Goal: Information Seeking & Learning: Learn about a topic

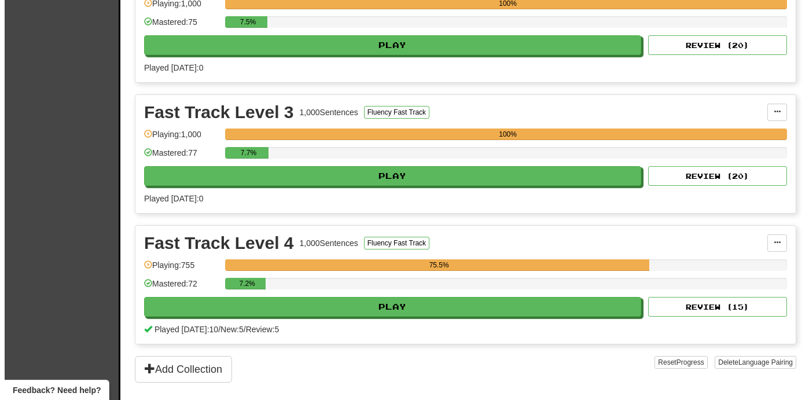
scroll to position [572, 0]
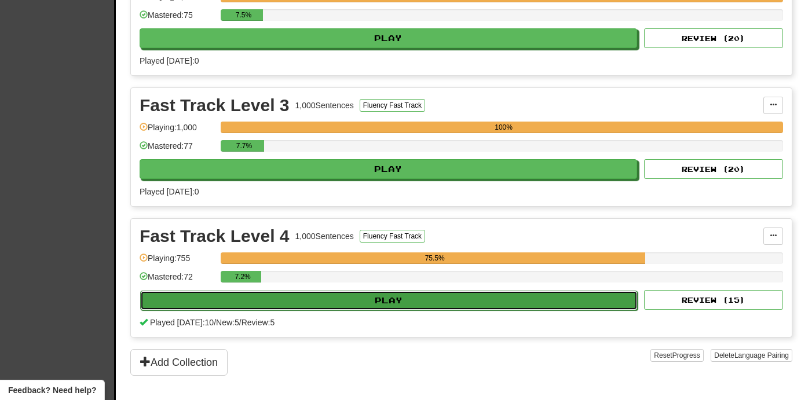
click at [556, 296] on button "Play" at bounding box center [388, 301] width 497 height 20
select select "**"
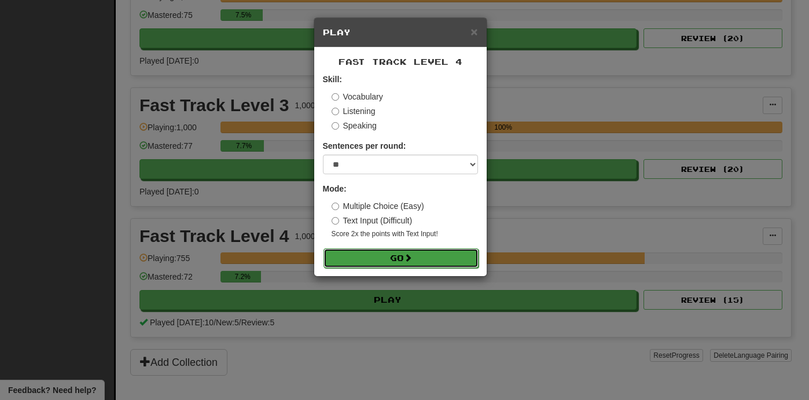
click at [457, 254] on button "Go" at bounding box center [401, 258] width 155 height 20
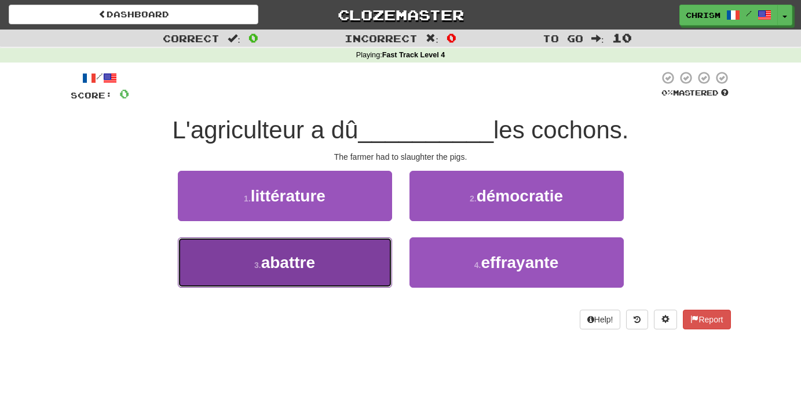
click at [364, 254] on button "3 . abattre" at bounding box center [285, 262] width 214 height 50
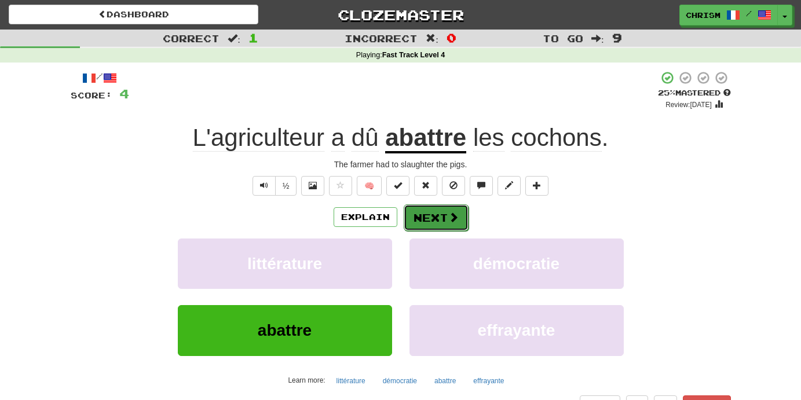
click at [442, 219] on button "Next" at bounding box center [435, 217] width 65 height 27
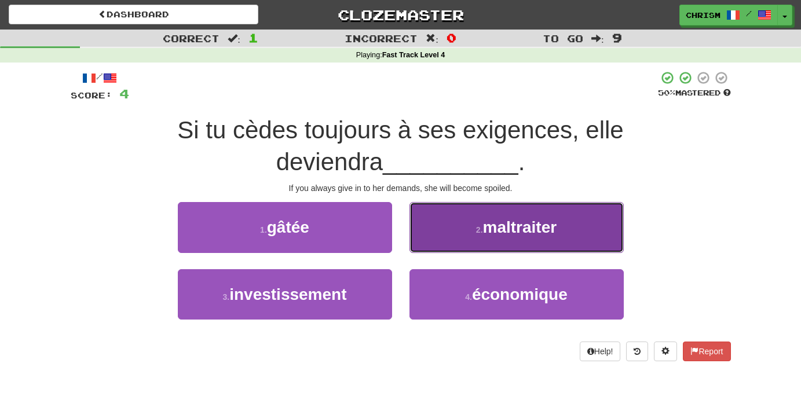
click at [442, 232] on button "2 . maltraiter" at bounding box center [516, 227] width 214 height 50
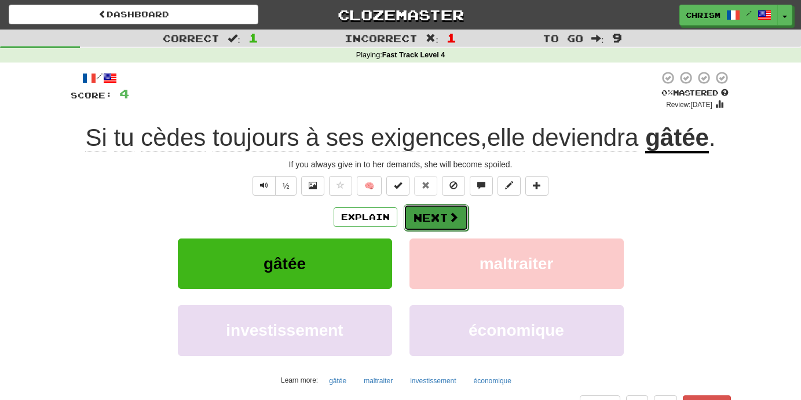
click at [426, 216] on button "Next" at bounding box center [435, 217] width 65 height 27
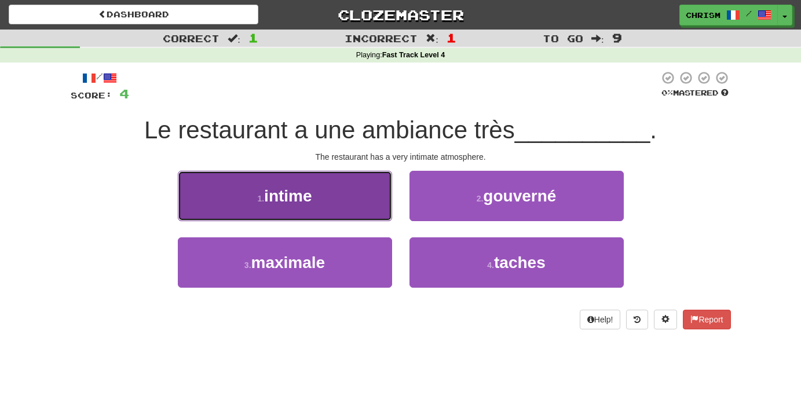
click at [354, 193] on button "1 . intime" at bounding box center [285, 196] width 214 height 50
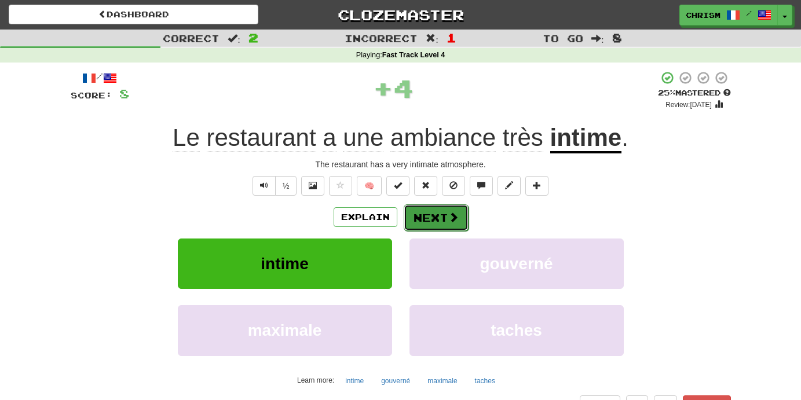
click at [438, 213] on button "Next" at bounding box center [435, 217] width 65 height 27
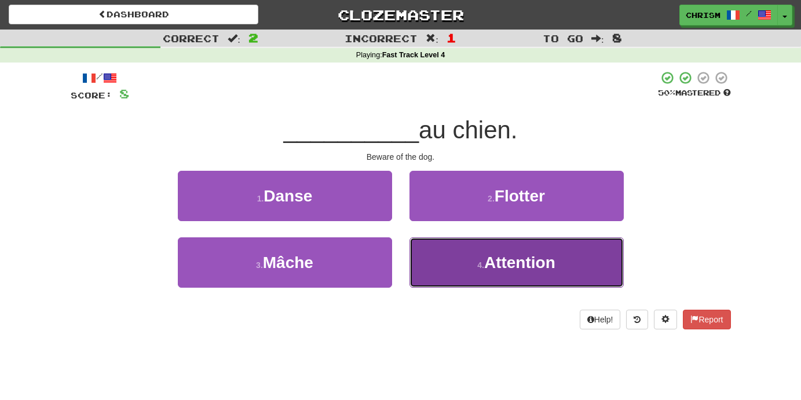
click at [456, 247] on button "4 . Attention" at bounding box center [516, 262] width 214 height 50
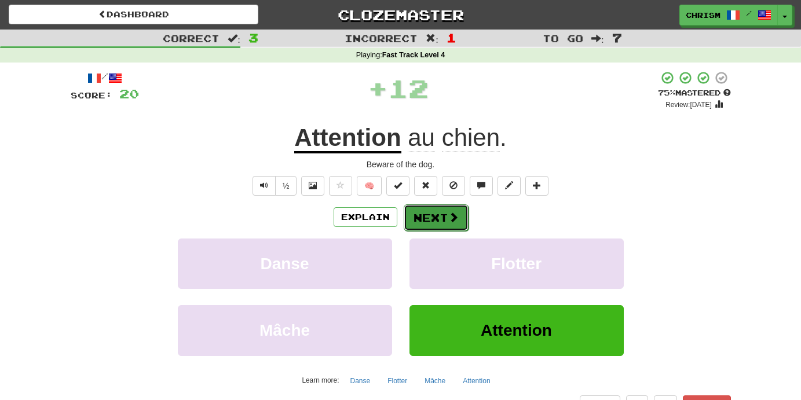
click at [448, 212] on span at bounding box center [453, 217] width 10 height 10
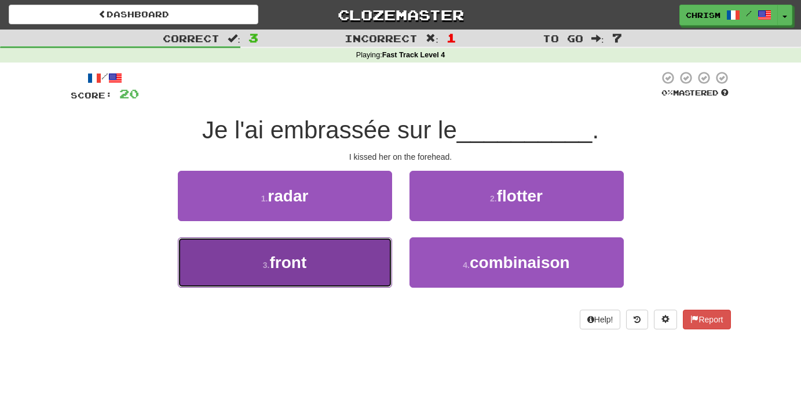
click at [341, 263] on button "3 . front" at bounding box center [285, 262] width 214 height 50
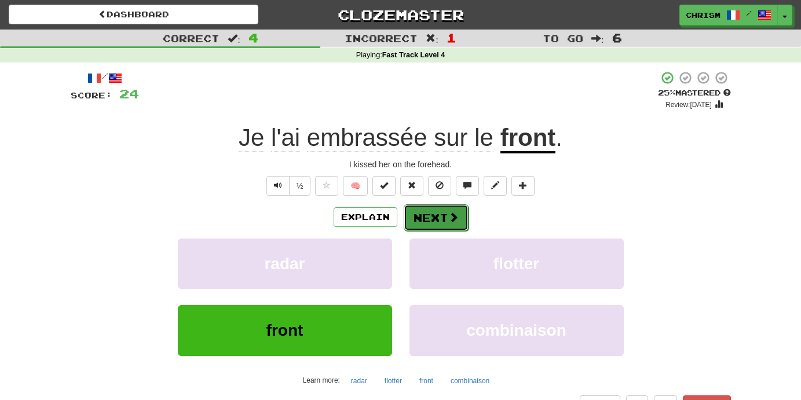
click at [435, 218] on button "Next" at bounding box center [435, 217] width 65 height 27
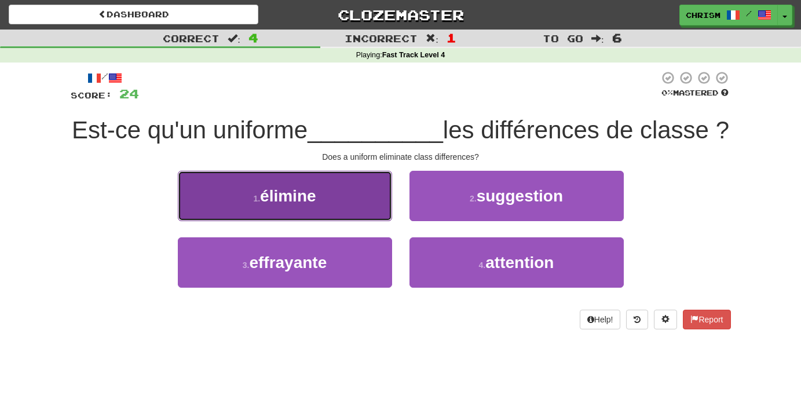
click at [350, 221] on button "1 . élimine" at bounding box center [285, 196] width 214 height 50
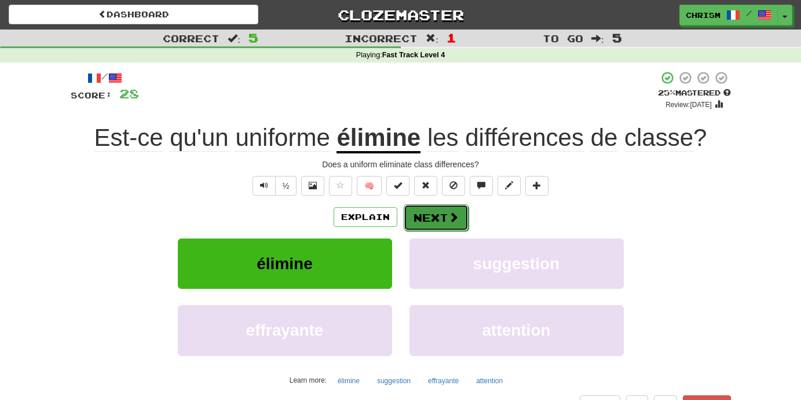
click at [453, 217] on span at bounding box center [453, 217] width 10 height 10
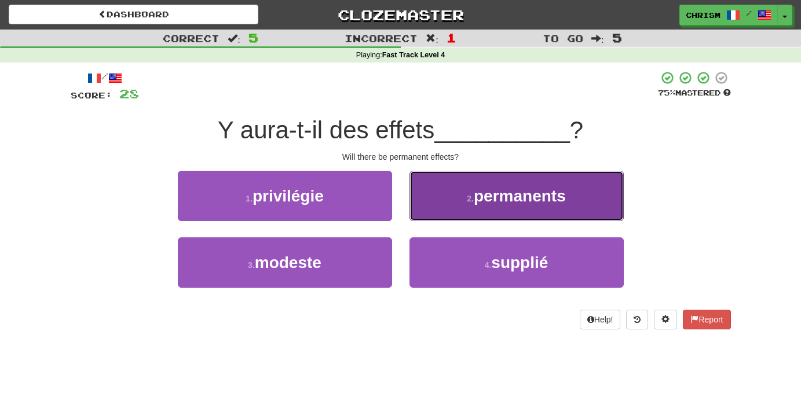
click at [460, 202] on button "2 . permanents" at bounding box center [516, 196] width 214 height 50
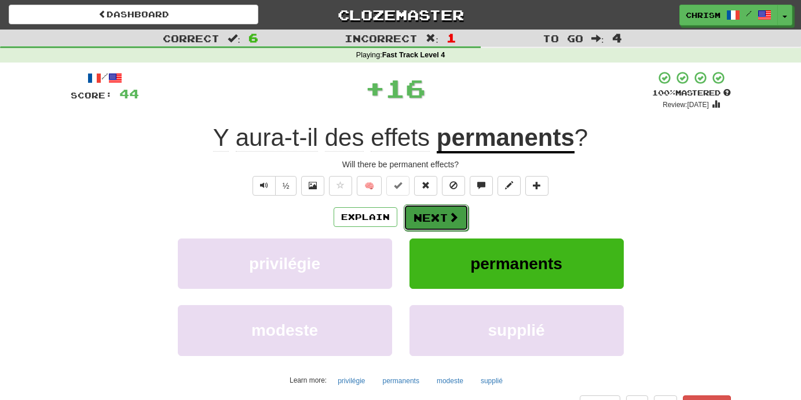
click at [443, 220] on button "Next" at bounding box center [435, 217] width 65 height 27
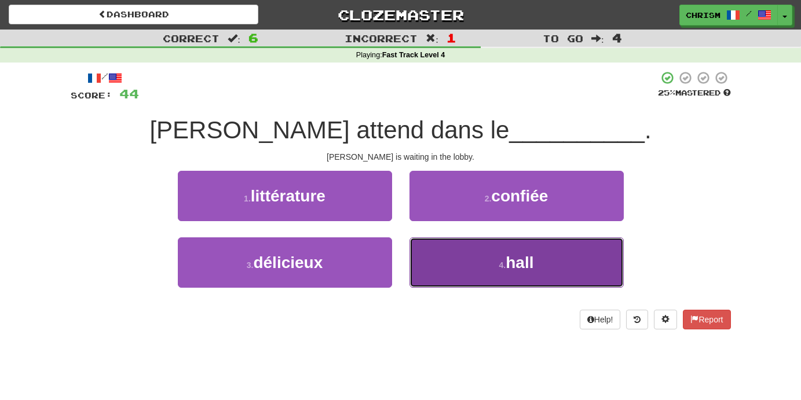
click at [459, 262] on button "4 . hall" at bounding box center [516, 262] width 214 height 50
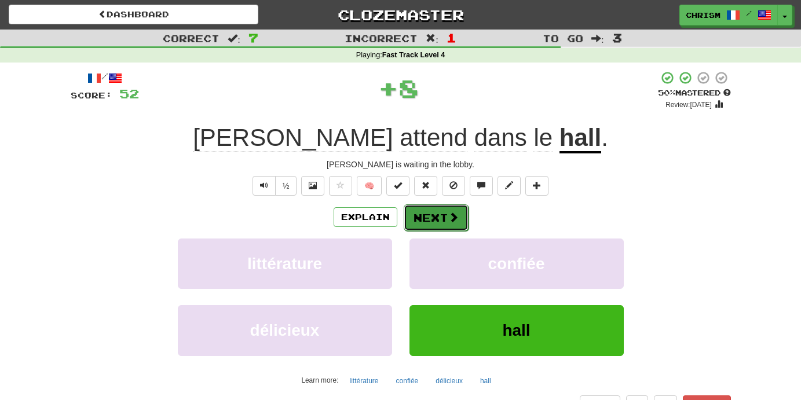
click at [448, 219] on span at bounding box center [453, 217] width 10 height 10
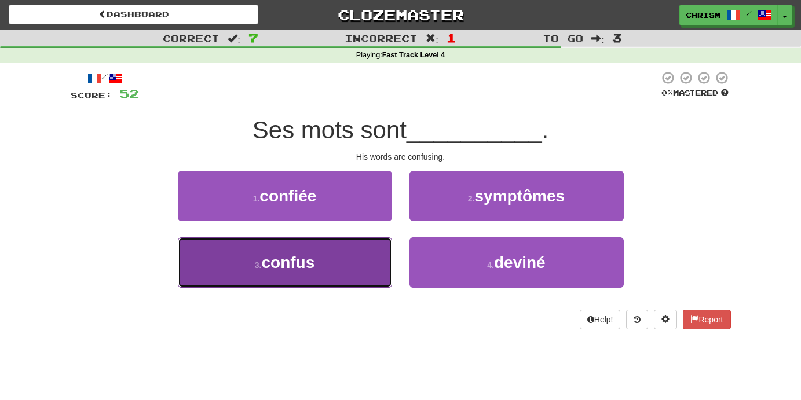
click at [346, 255] on button "3 . confus" at bounding box center [285, 262] width 214 height 50
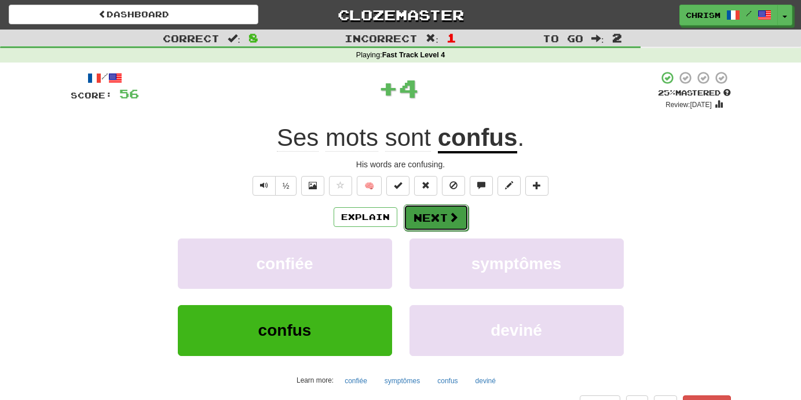
click at [438, 212] on button "Next" at bounding box center [435, 217] width 65 height 27
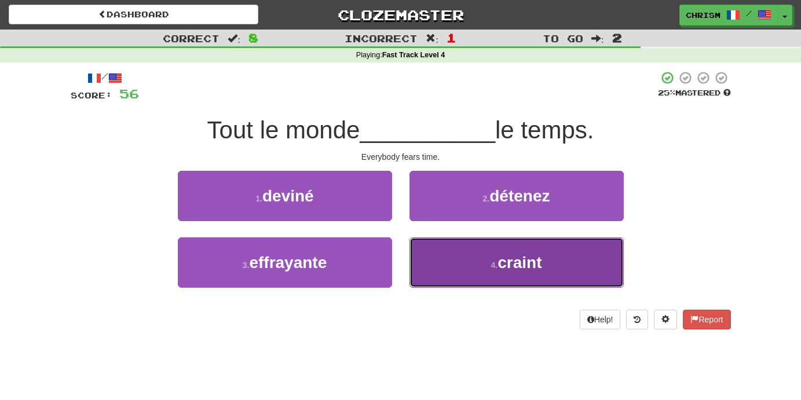
click at [462, 274] on button "4 . craint" at bounding box center [516, 262] width 214 height 50
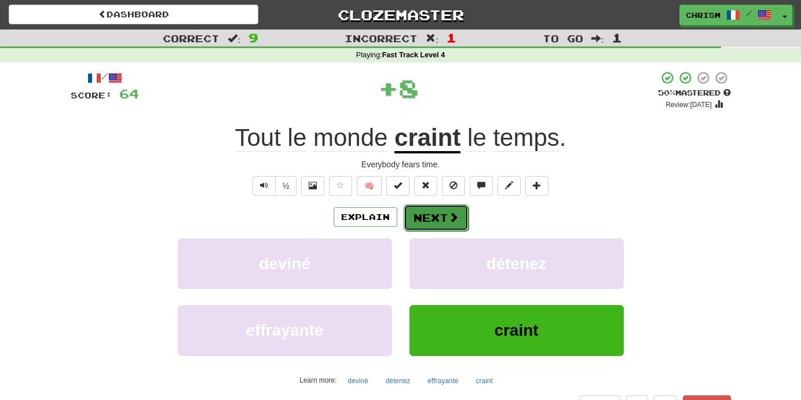
click at [451, 214] on span at bounding box center [453, 217] width 10 height 10
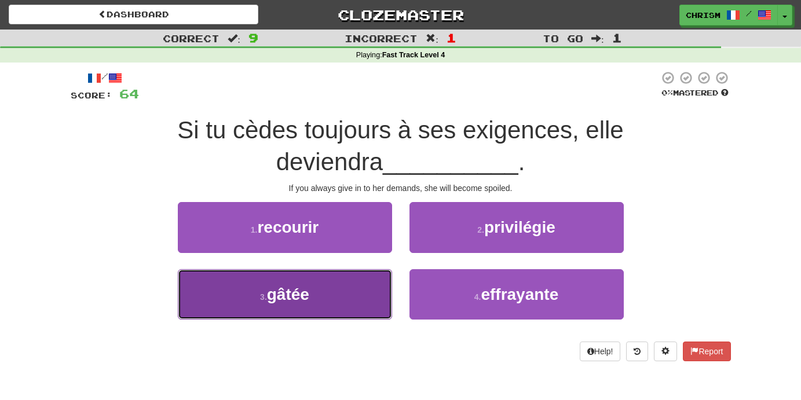
click at [345, 309] on button "3 . gâtée" at bounding box center [285, 294] width 214 height 50
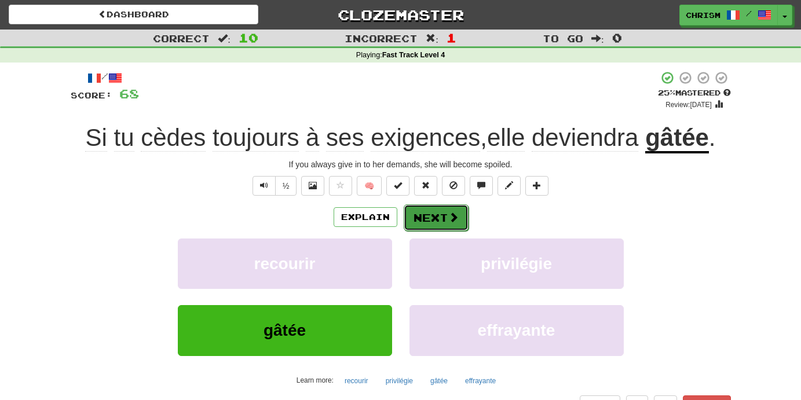
click at [434, 207] on button "Next" at bounding box center [435, 217] width 65 height 27
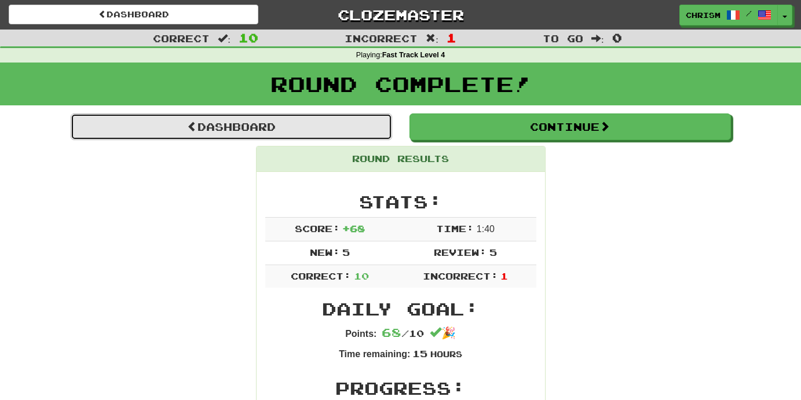
click at [377, 120] on link "Dashboard" at bounding box center [231, 126] width 321 height 27
